Goal: Task Accomplishment & Management: Use online tool/utility

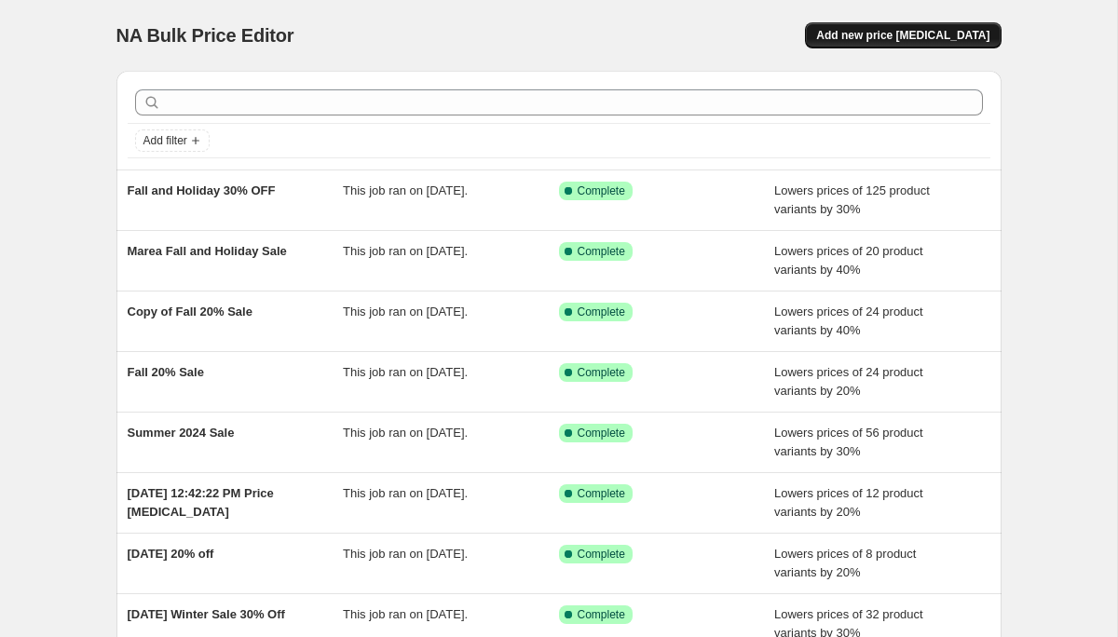
click at [897, 36] on span "Add new price change job" at bounding box center [902, 35] width 173 height 15
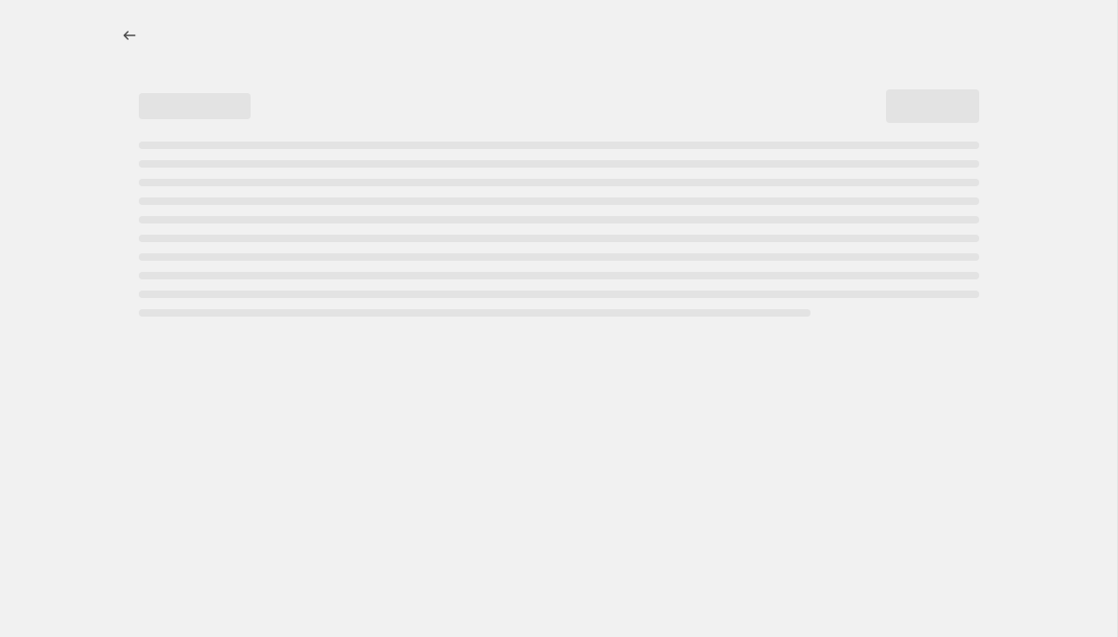
select select "percentage"
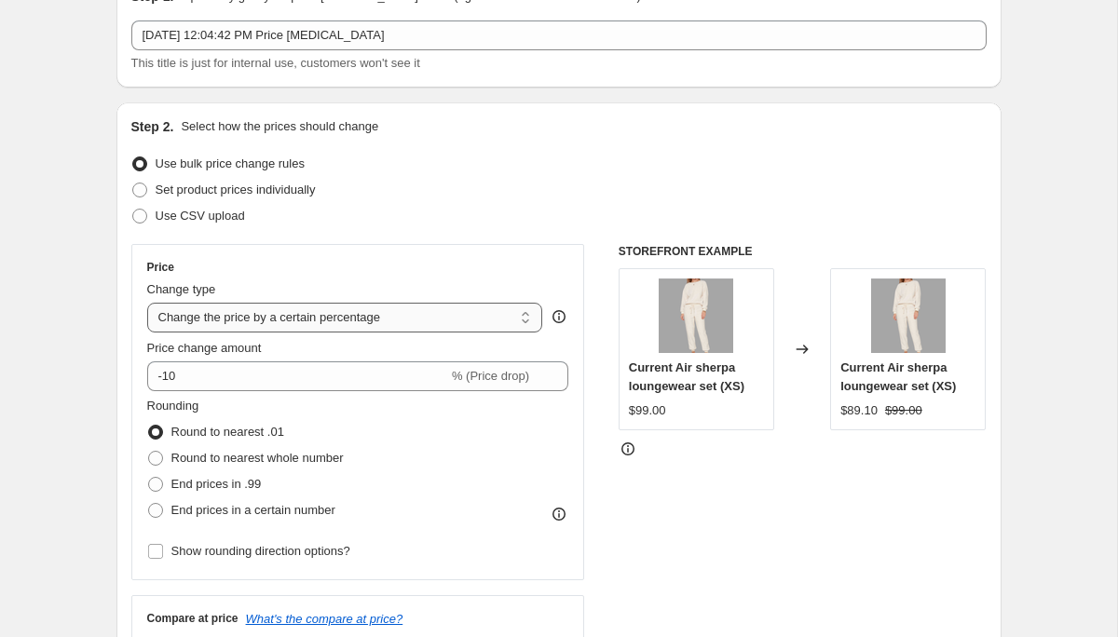
scroll to position [156, 0]
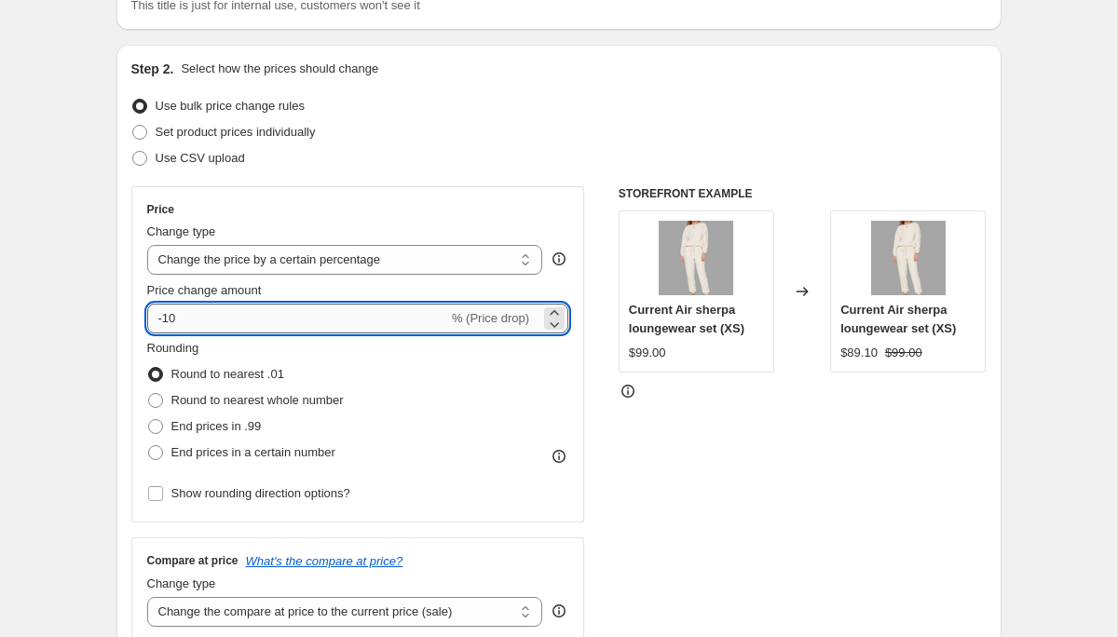
click at [336, 309] on input "-10" at bounding box center [297, 319] width 301 height 30
type input "-1"
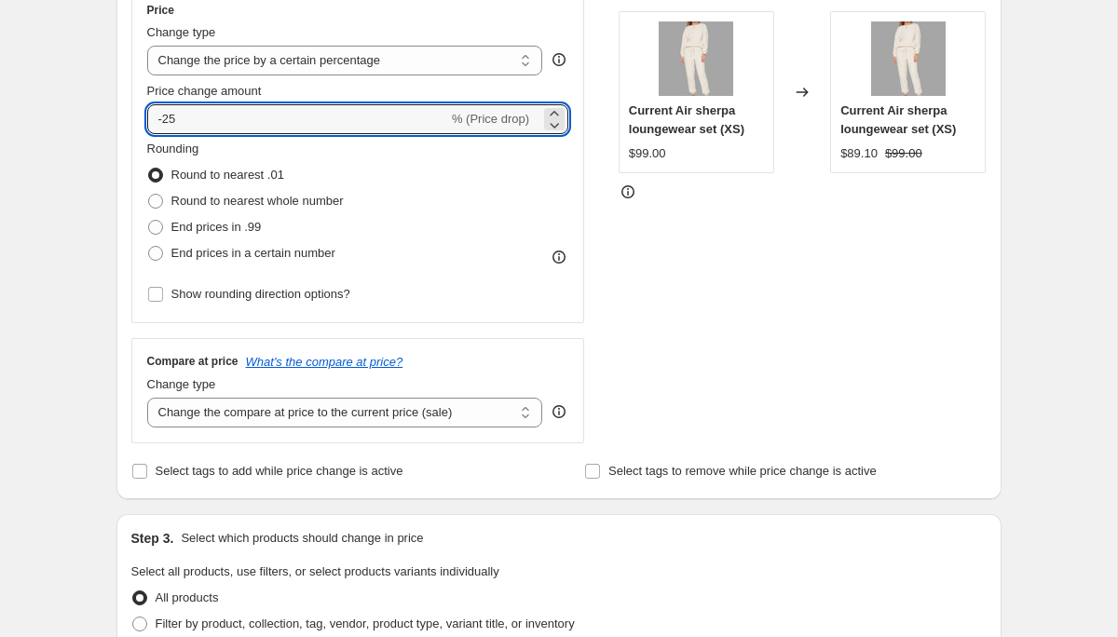
scroll to position [361, 0]
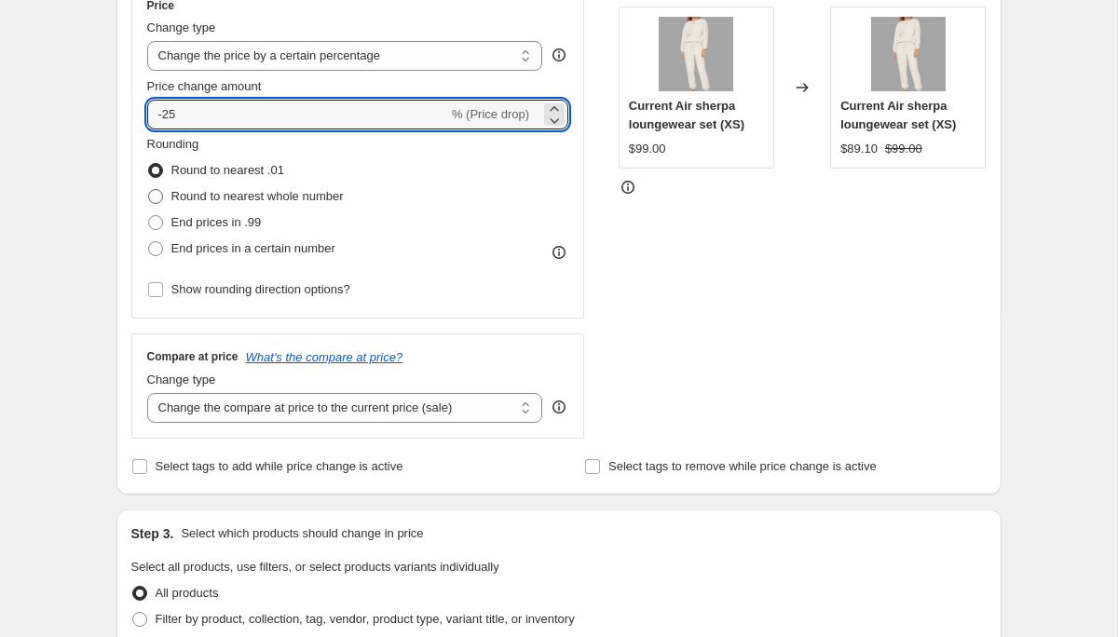
type input "-25"
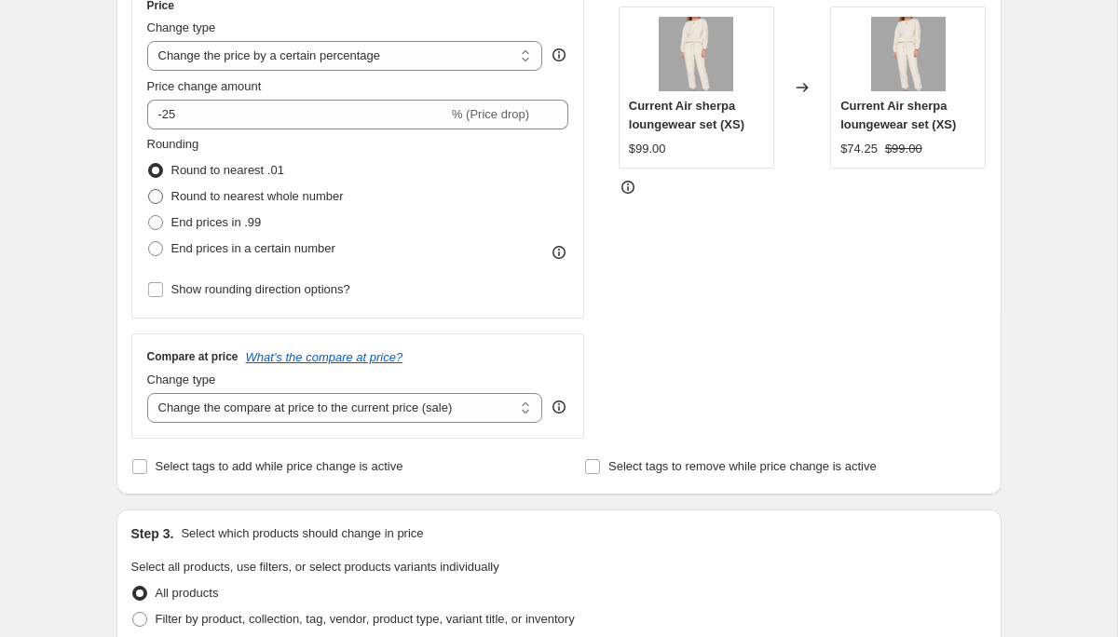
click at [320, 201] on span "Round to nearest whole number" at bounding box center [257, 196] width 172 height 14
click at [149, 190] on input "Round to nearest whole number" at bounding box center [148, 189] width 1 height 1
radio input "true"
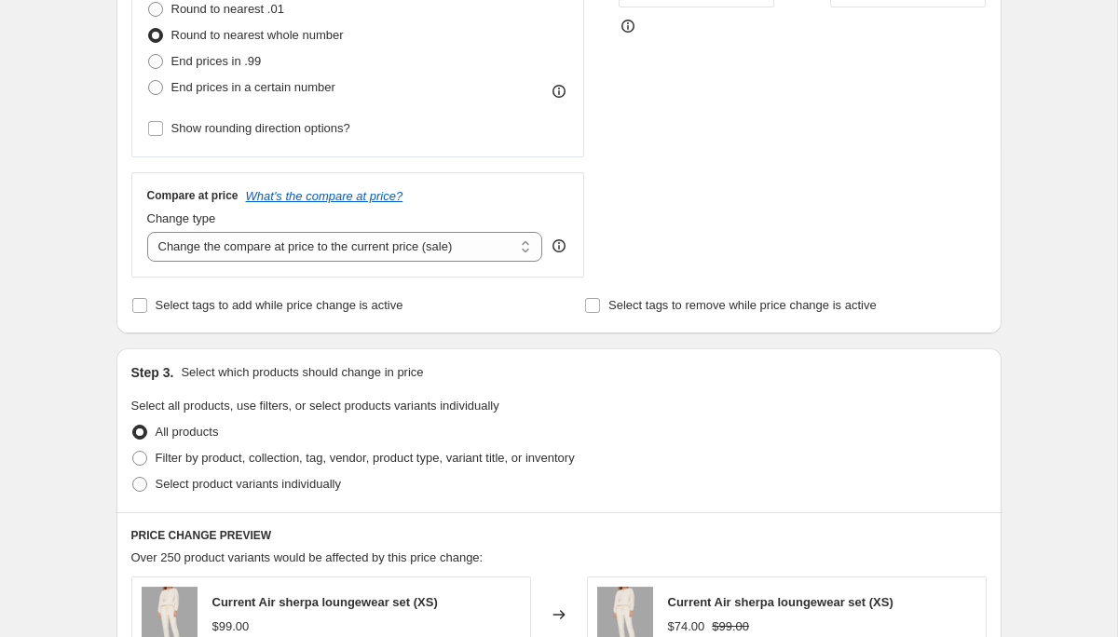
scroll to position [529, 0]
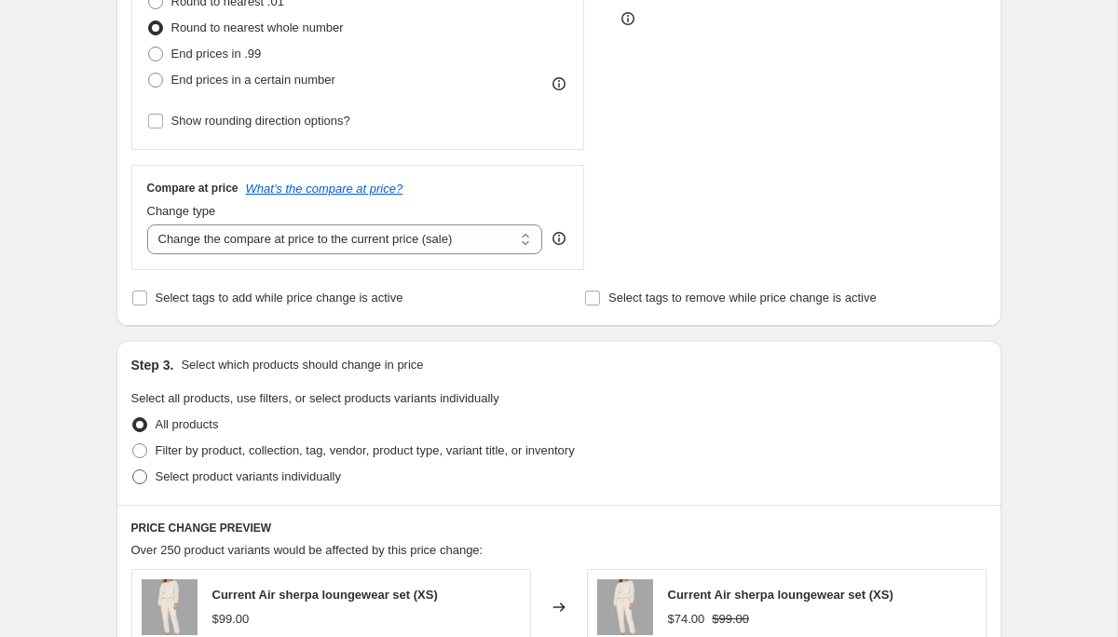
click at [341, 479] on span "Select product variants individually" at bounding box center [248, 476] width 185 height 14
click at [133, 470] on input "Select product variants individually" at bounding box center [132, 469] width 1 height 1
radio input "true"
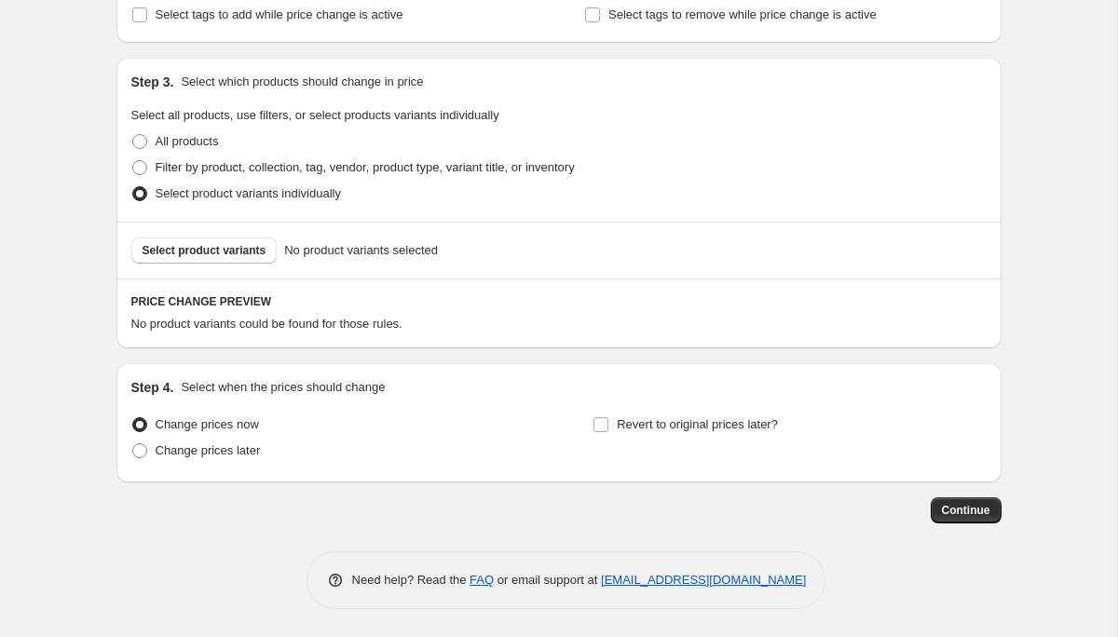
scroll to position [812, 0]
click at [260, 248] on span "Select product variants" at bounding box center [205, 250] width 124 height 15
